Goal: Information Seeking & Learning: Learn about a topic

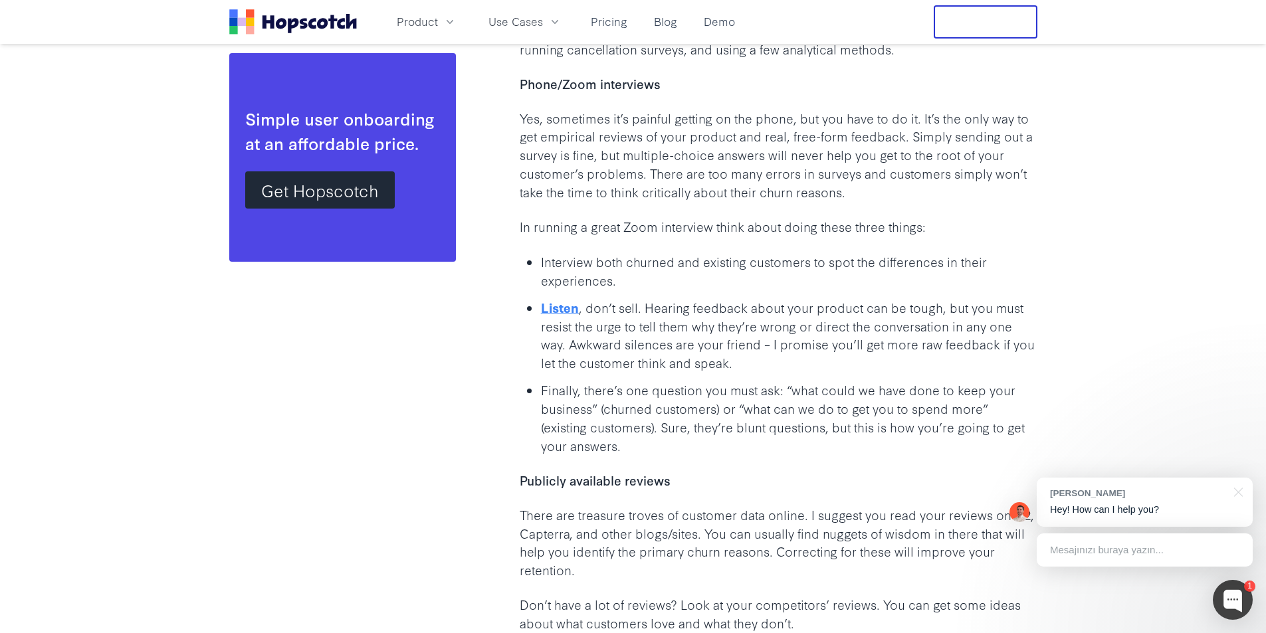
scroll to position [2255, 0]
click at [538, 111] on p "Yes, sometimes it’s painful getting on the phone, but you have to do it. It’s t…" at bounding box center [779, 154] width 518 height 92
drag, startPoint x: 538, startPoint y: 111, endPoint x: 766, endPoint y: 118, distance: 228.7
click at [765, 118] on p "Yes, sometimes it’s painful getting on the phone, but you have to do it. It’s t…" at bounding box center [779, 154] width 518 height 92
click at [873, 119] on p "Yes, sometimes it’s painful getting on the phone, but you have to do it. It’s t…" at bounding box center [779, 154] width 518 height 92
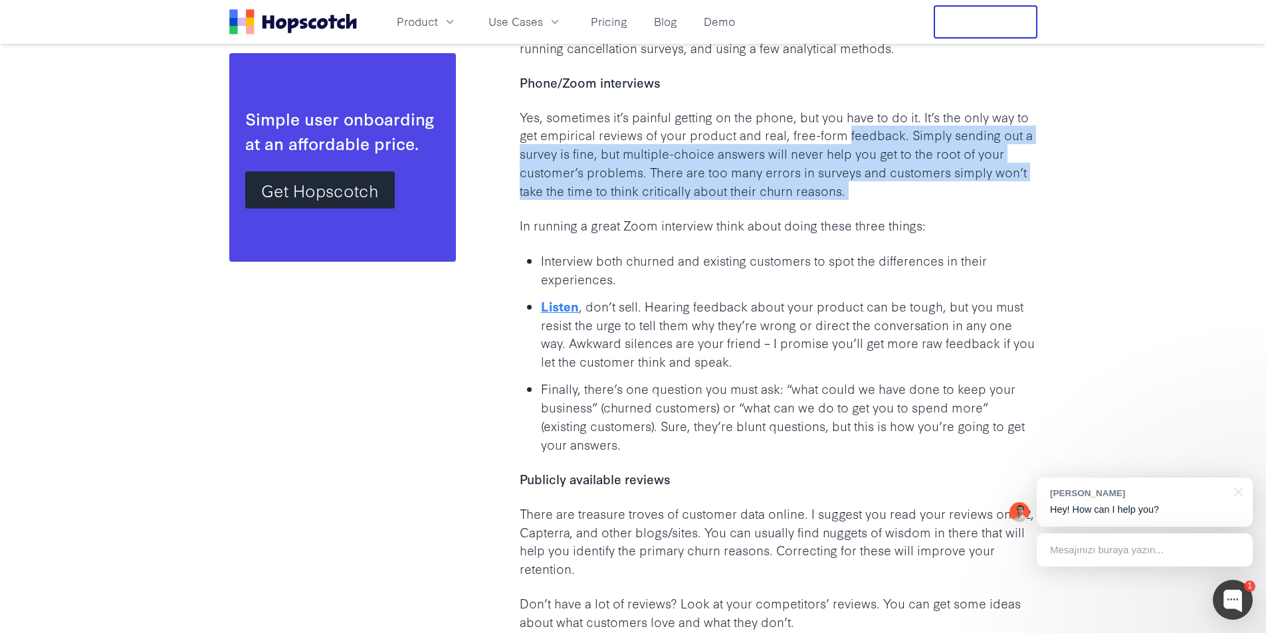
drag, startPoint x: 873, startPoint y: 119, endPoint x: 894, endPoint y: 178, distance: 63.1
click at [894, 178] on p "Yes, sometimes it’s painful getting on the phone, but you have to do it. It’s t…" at bounding box center [779, 154] width 518 height 92
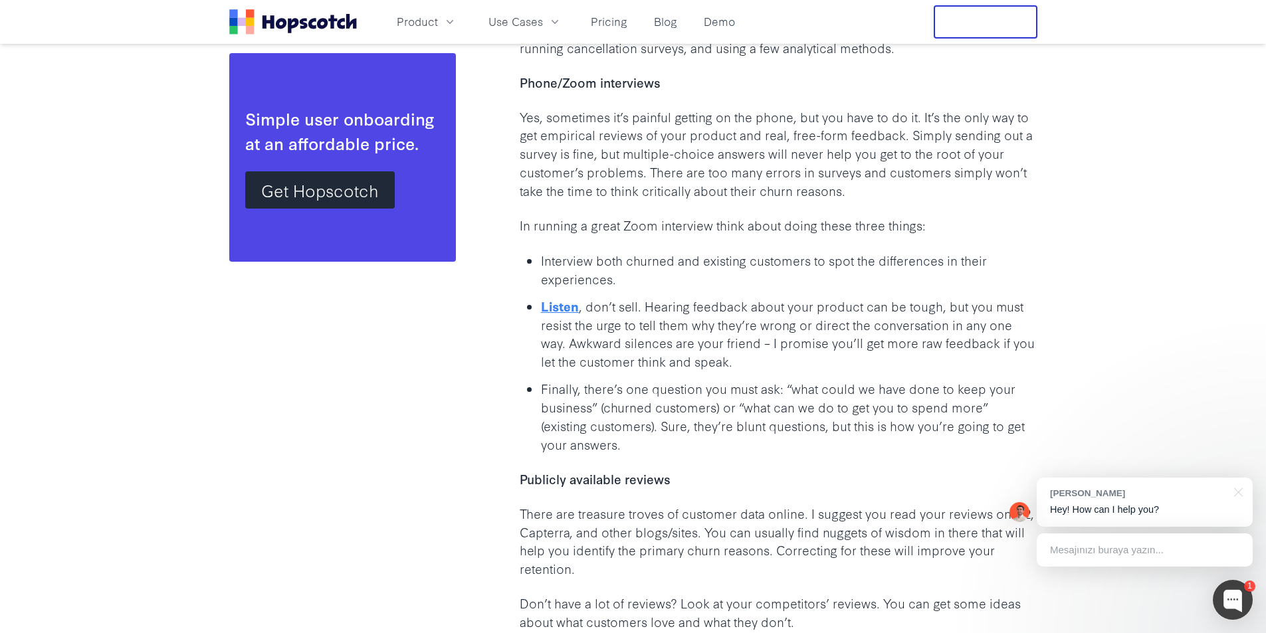
click at [597, 216] on p "In running a great Zoom interview think about doing these three things:" at bounding box center [779, 225] width 518 height 19
click at [646, 297] on p "Listen , don’t sell. Hearing feedback about your product can be tough, but you …" at bounding box center [789, 334] width 496 height 74
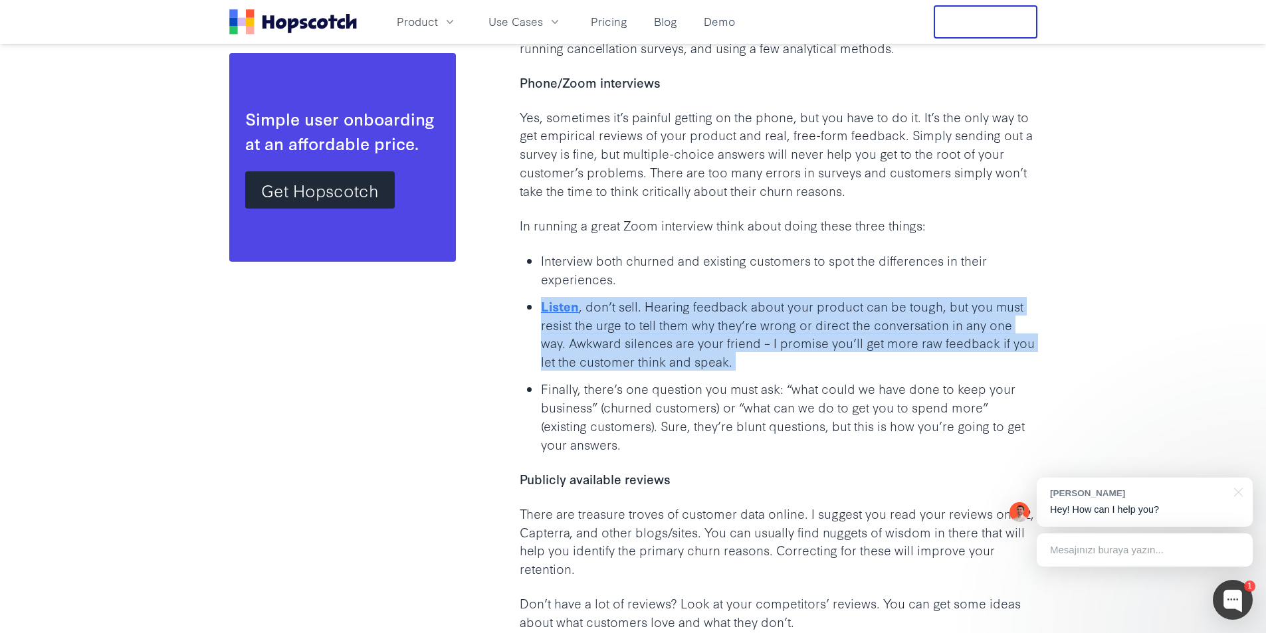
click at [646, 297] on p "Listen , don’t sell. Hearing feedback about your product can be tough, but you …" at bounding box center [789, 334] width 496 height 74
click at [608, 297] on p "Listen , don’t sell. Hearing feedback about your product can be tough, but you …" at bounding box center [789, 334] width 496 height 74
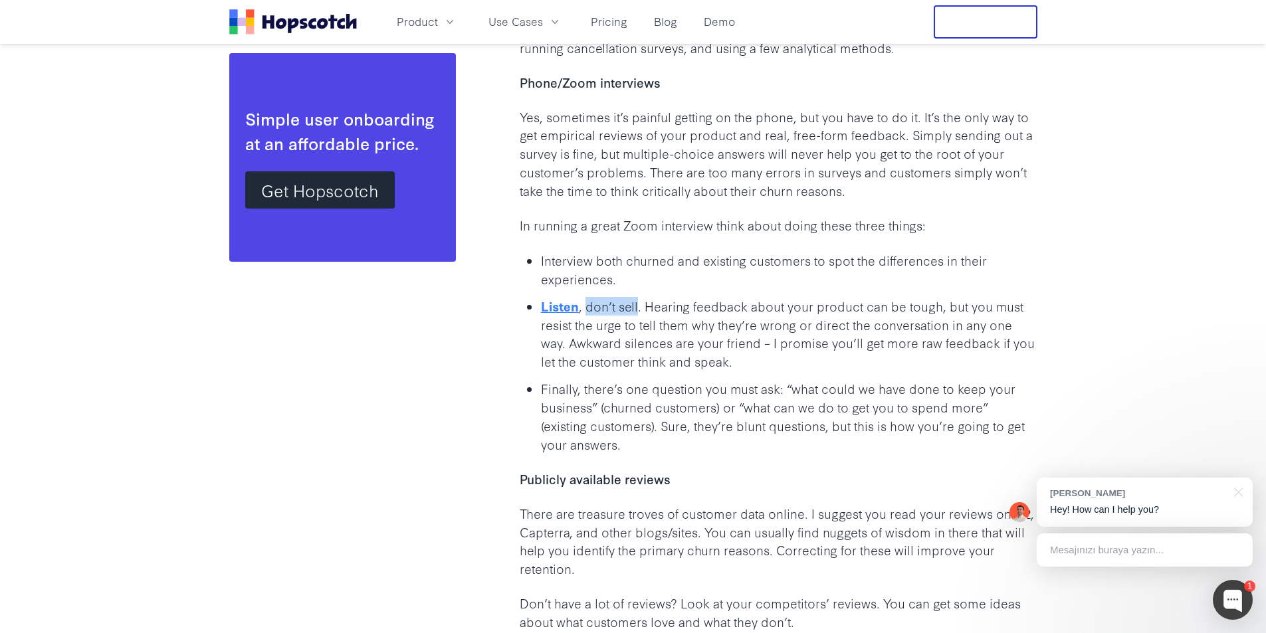
drag, startPoint x: 608, startPoint y: 289, endPoint x: 633, endPoint y: 289, distance: 24.6
click at [633, 297] on p "Listen , don’t sell. Hearing feedback about your product can be tough, but you …" at bounding box center [789, 334] width 496 height 74
click at [659, 297] on p "Listen , don’t sell. Hearing feedback about your product can be tough, but you …" at bounding box center [789, 334] width 496 height 74
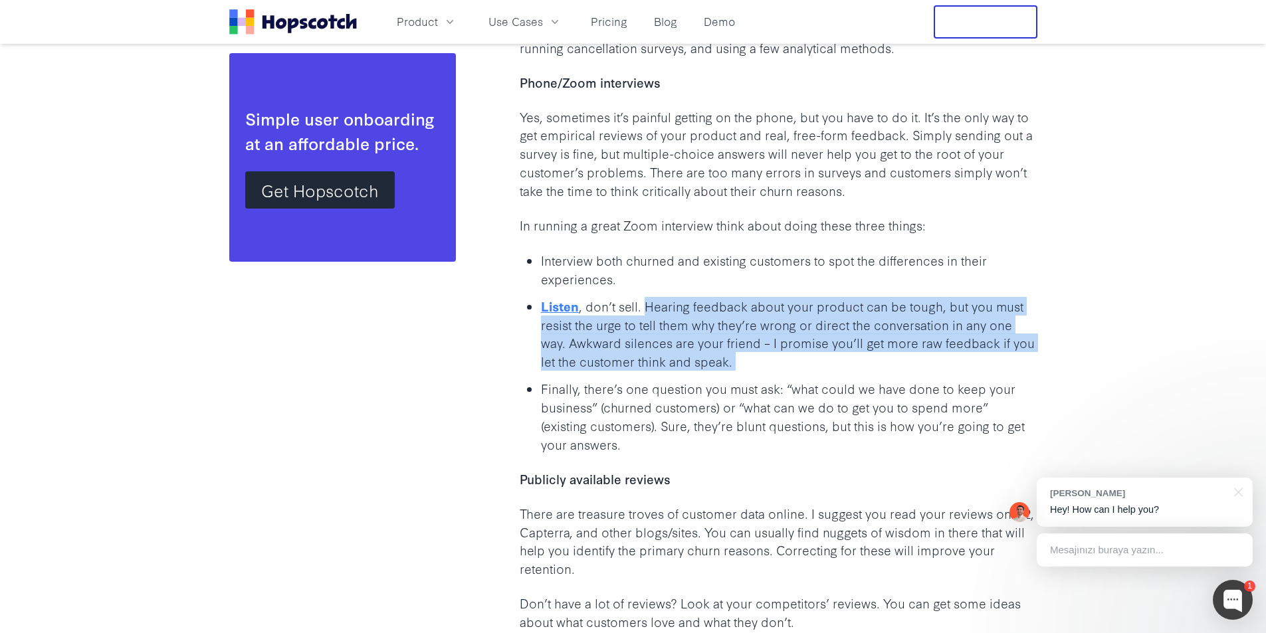
drag, startPoint x: 659, startPoint y: 286, endPoint x: 749, endPoint y: 340, distance: 105.2
click at [752, 348] on p "Listen , don’t sell. Hearing feedback about your product can be tough, but you …" at bounding box center [789, 334] width 496 height 74
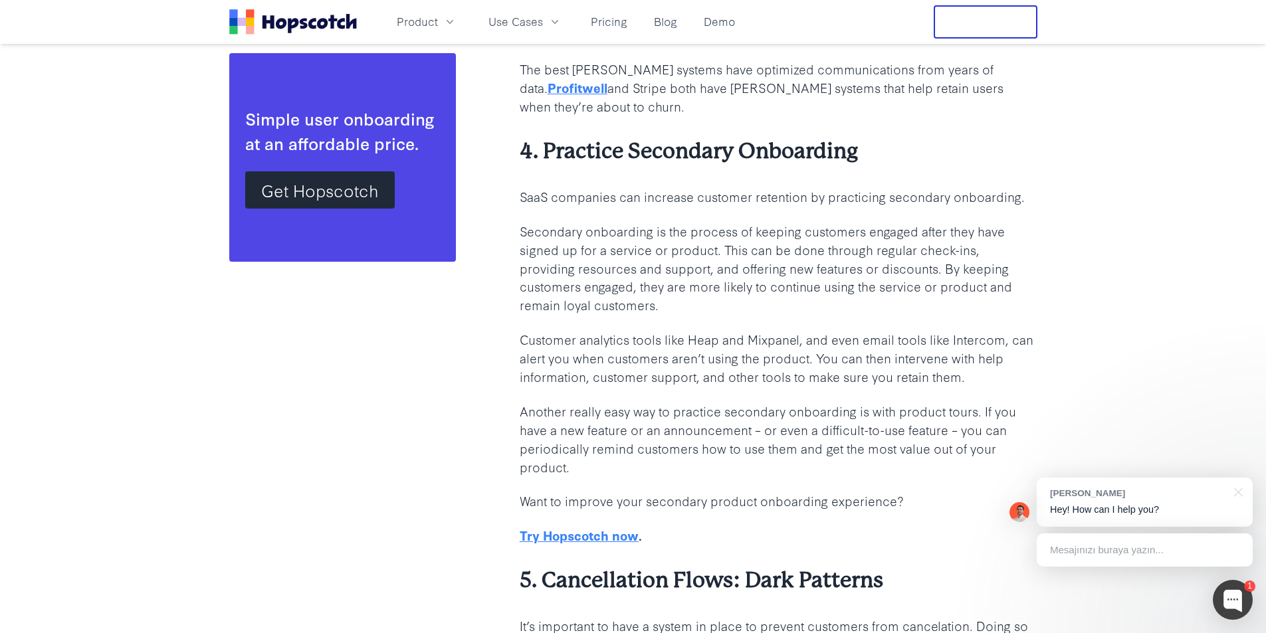
scroll to position [3604, 0]
